Goal: Task Accomplishment & Management: Manage account settings

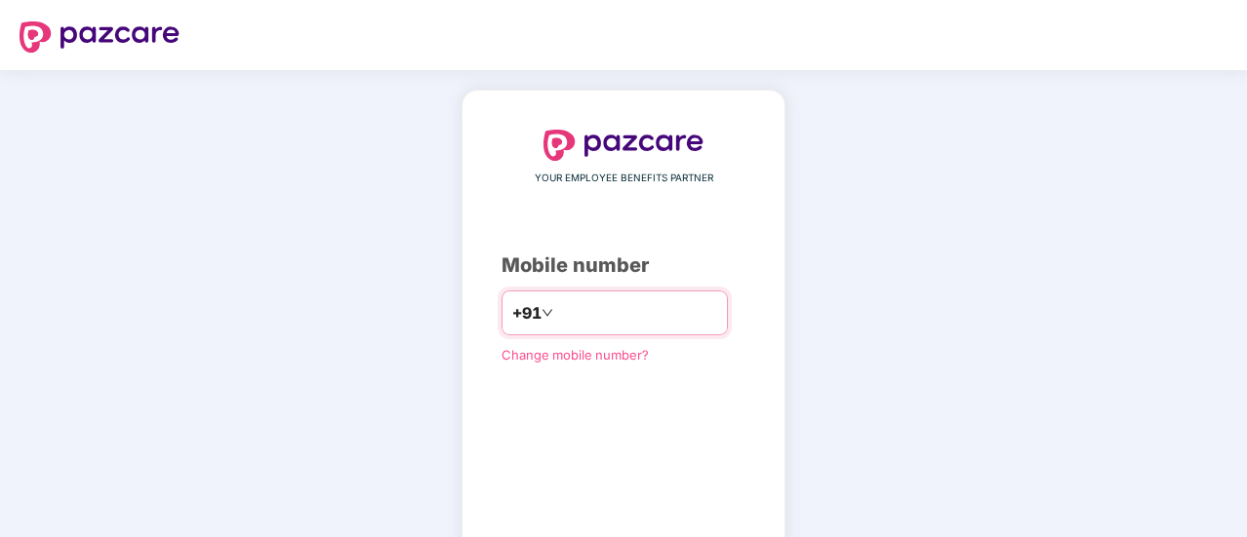
click at [663, 318] on input "number" at bounding box center [637, 313] width 160 height 31
type input "**********"
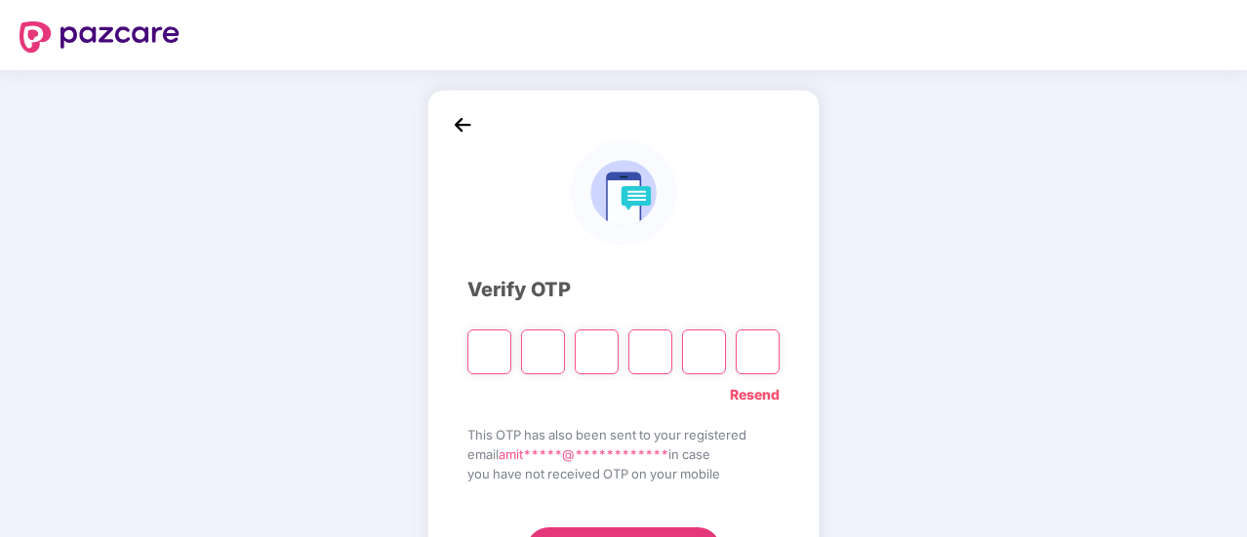
scroll to position [98, 0]
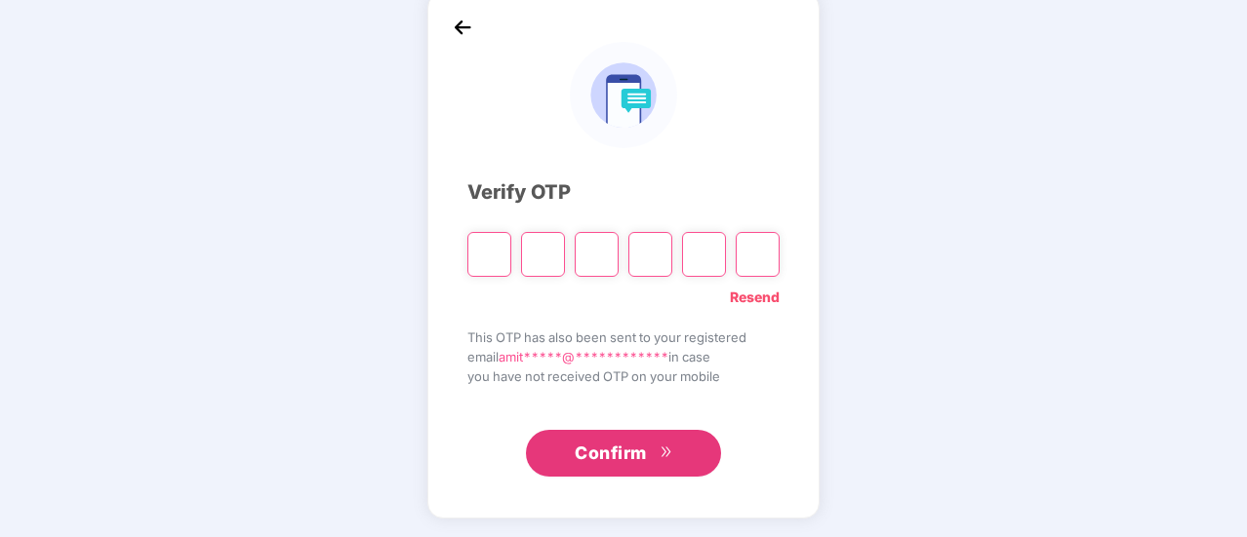
type input "*"
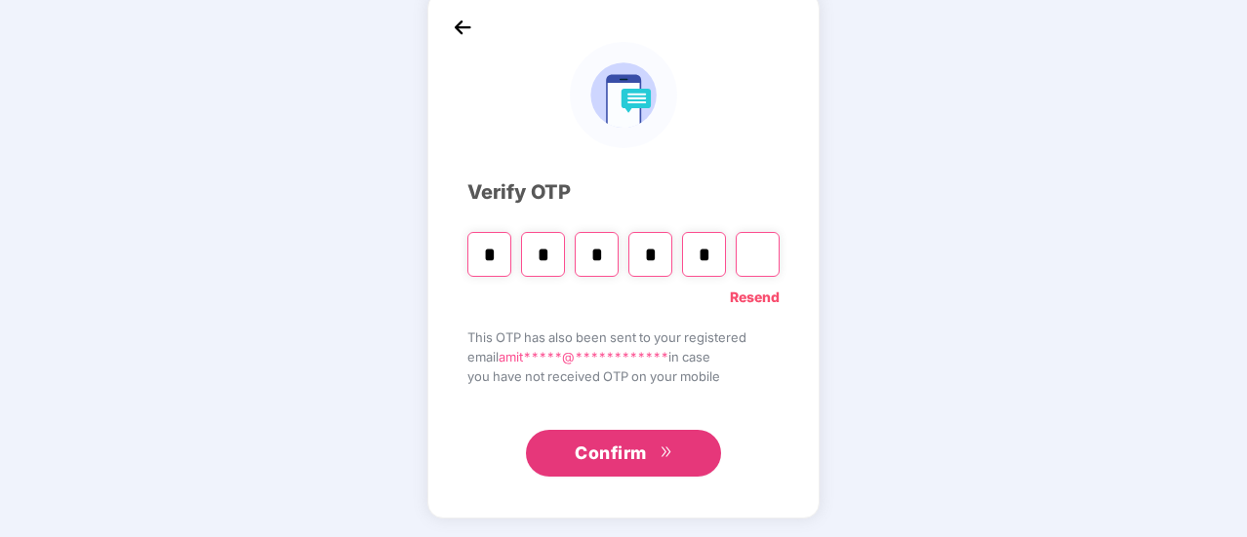
type input "*"
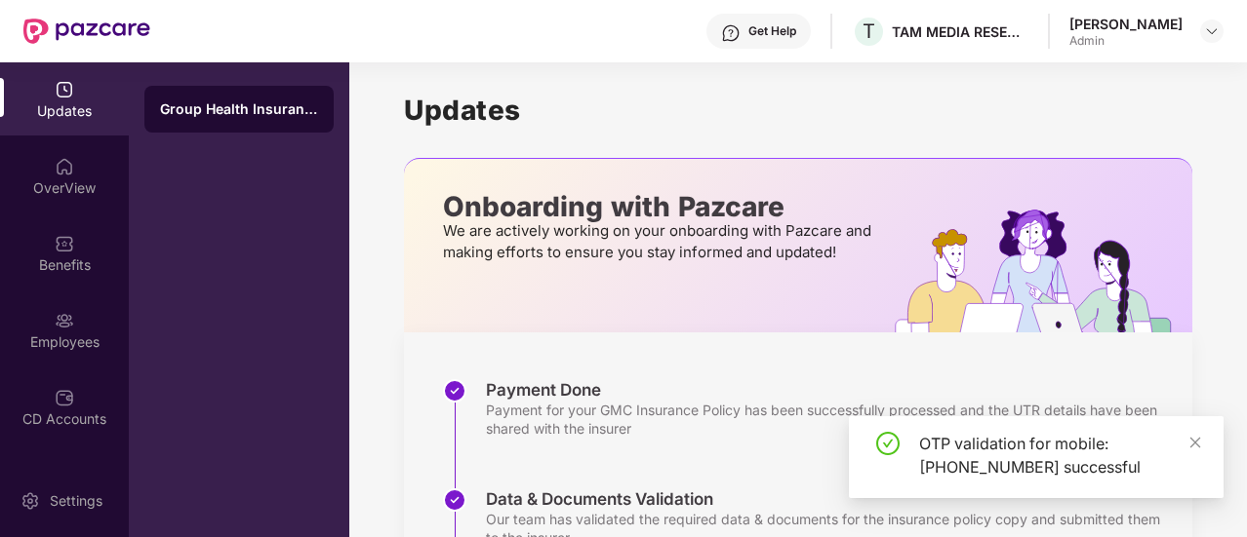
click at [68, 292] on div "Updates OverView Benefits Employees CD Accounts Claims Stepathon New Challenge …" at bounding box center [64, 263] width 129 height 402
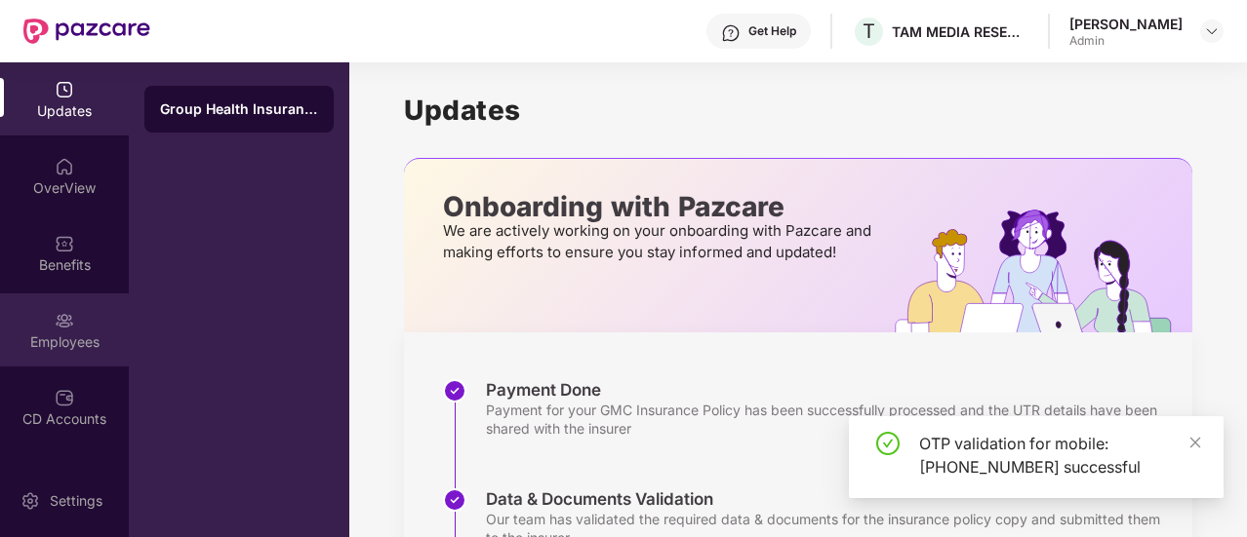
click at [90, 321] on div "Employees" at bounding box center [64, 330] width 129 height 73
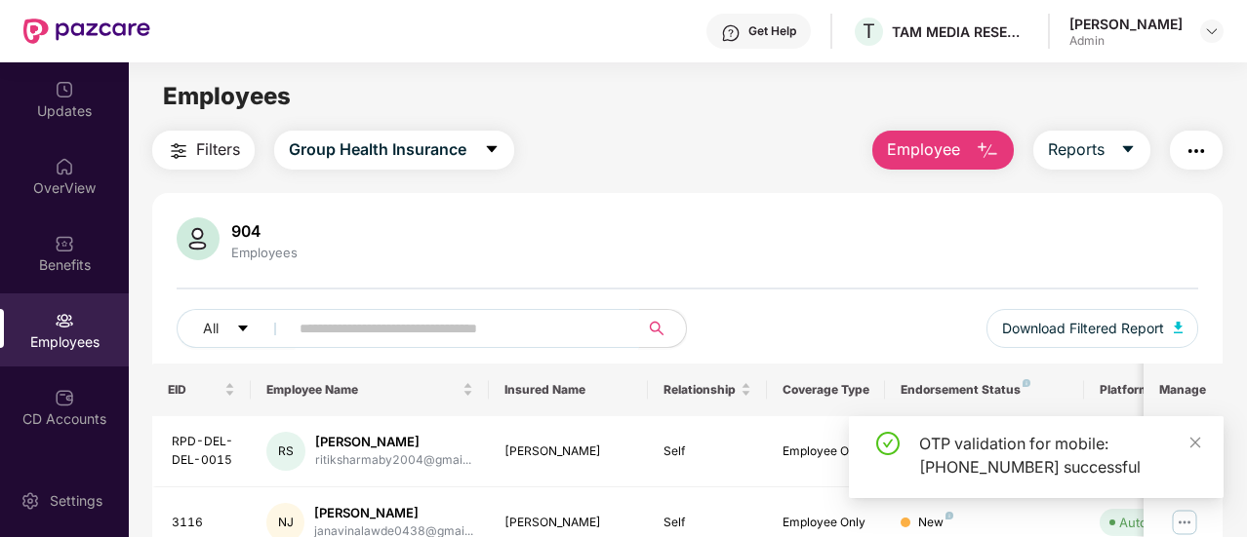
click at [351, 323] on input "text" at bounding box center [455, 328] width 313 height 29
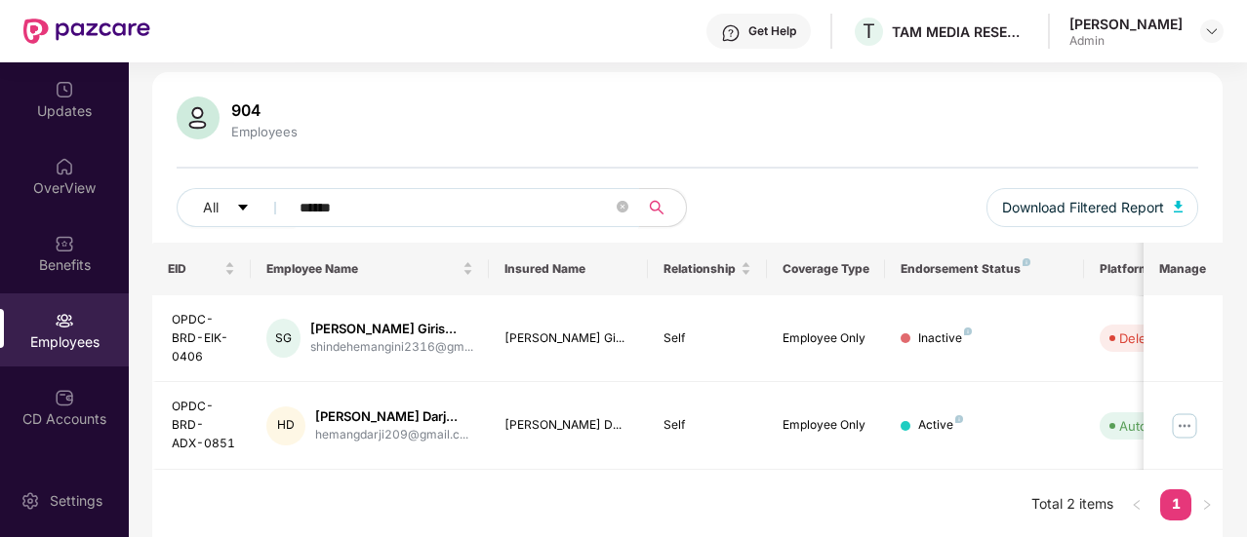
scroll to position [123, 0]
type input "******"
click at [1181, 421] on img at bounding box center [1184, 424] width 31 height 31
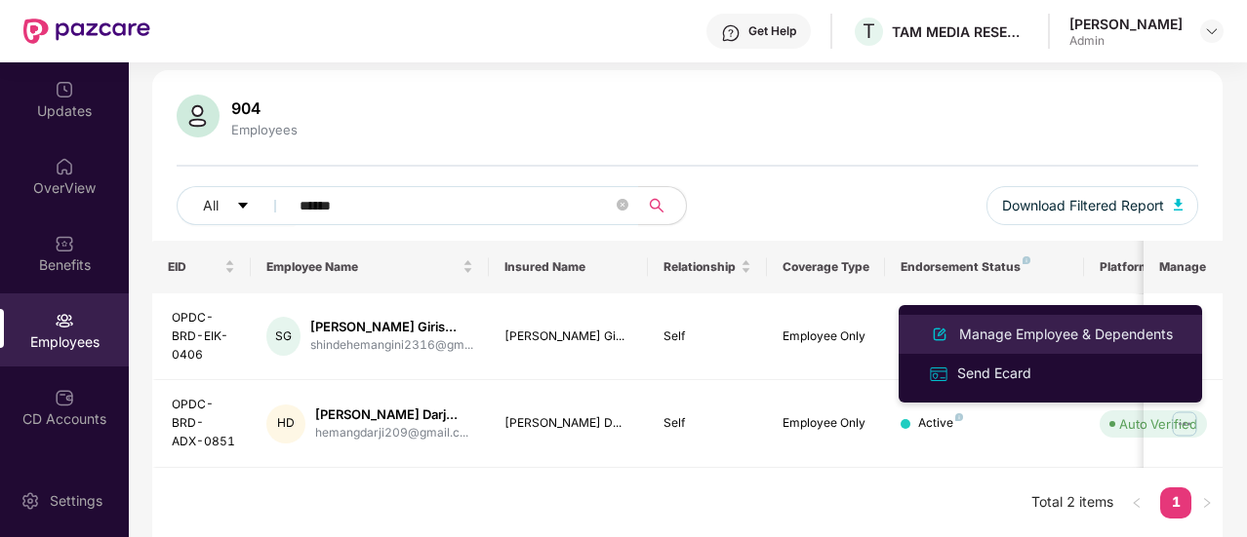
click at [995, 329] on div "Manage Employee & Dependents" at bounding box center [1065, 334] width 221 height 21
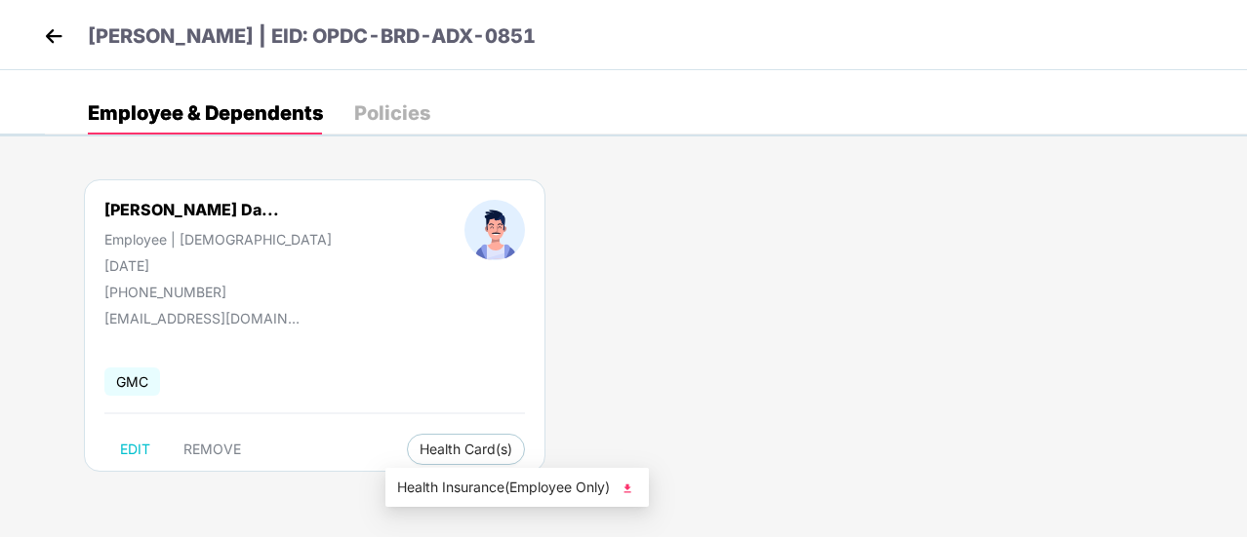
click at [632, 487] on img at bounding box center [627, 489] width 20 height 20
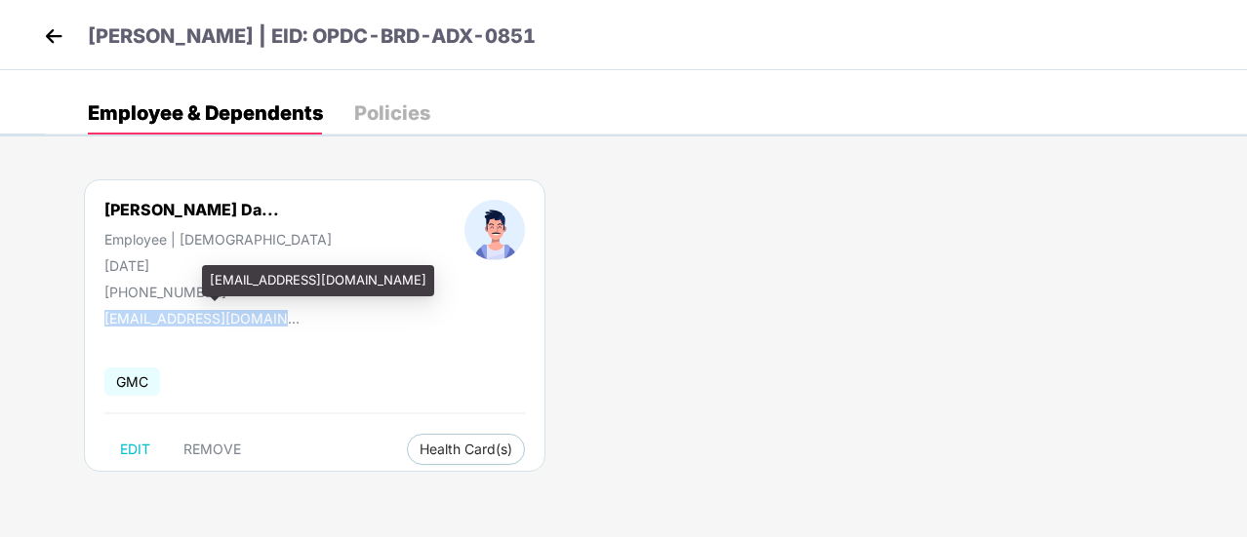
drag, startPoint x: 287, startPoint y: 323, endPoint x: 105, endPoint y: 321, distance: 181.4
click at [105, 321] on div "[EMAIL_ADDRESS][DOMAIN_NAME]" at bounding box center [201, 318] width 195 height 17
copy div "[EMAIL_ADDRESS][DOMAIN_NAME]"
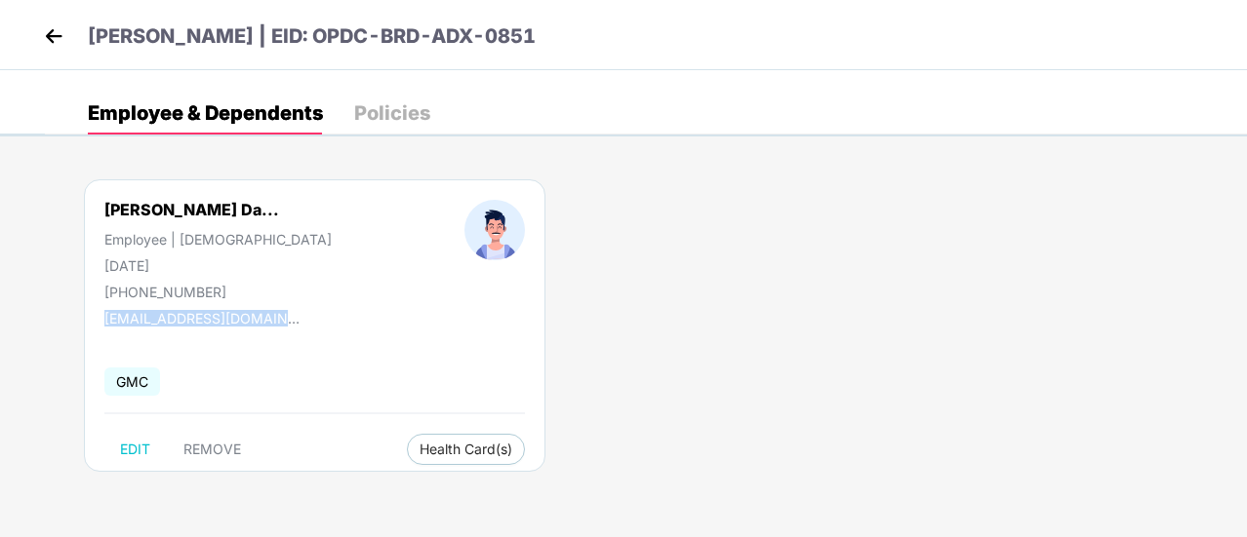
copy div "[EMAIL_ADDRESS][DOMAIN_NAME]"
